Goal: Communication & Community: Participate in discussion

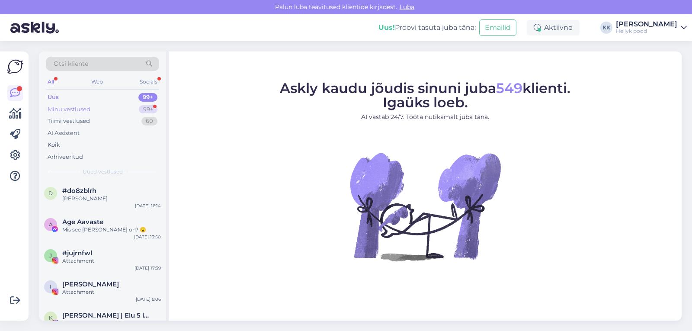
click at [80, 107] on div "Minu vestlused" at bounding box center [69, 109] width 43 height 9
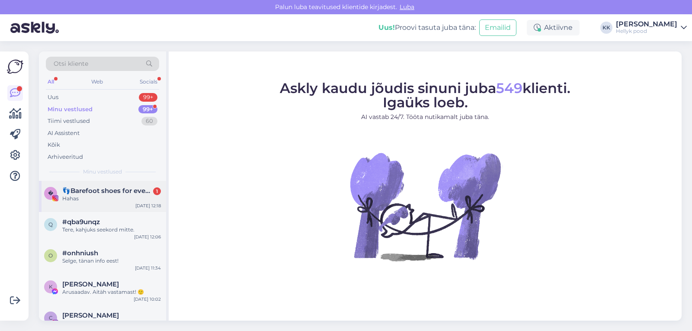
click at [107, 192] on span "👣Barefoot shoes for everyone👣" at bounding box center [107, 191] width 90 height 8
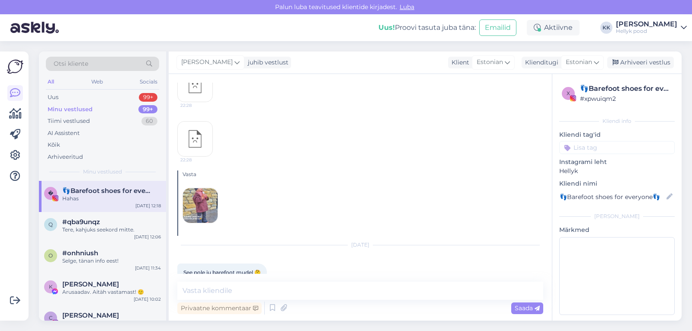
scroll to position [1122, 0]
